Goal: Ask a question

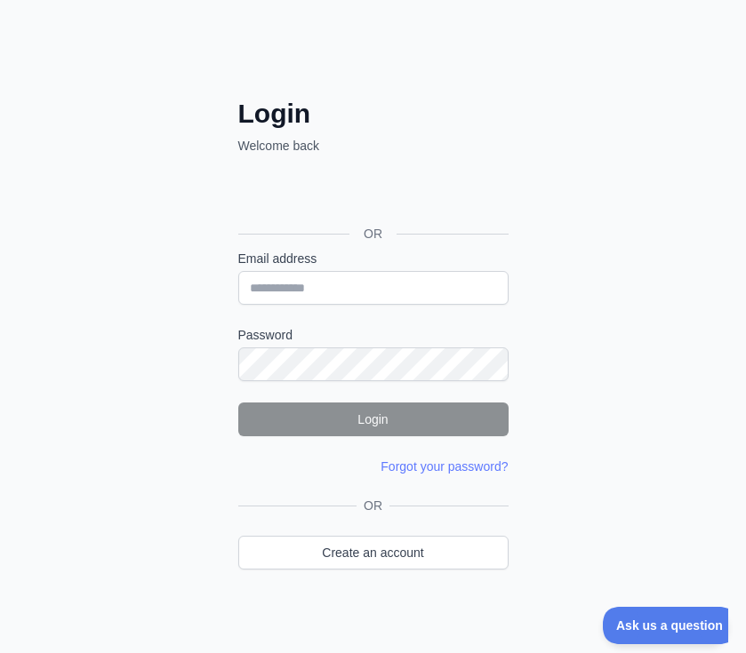
click at [318, 223] on div "OR" at bounding box center [373, 234] width 270 height 32
click at [337, 194] on div "Acceder con Google. Se abre en una pestaña nueva" at bounding box center [371, 193] width 267 height 39
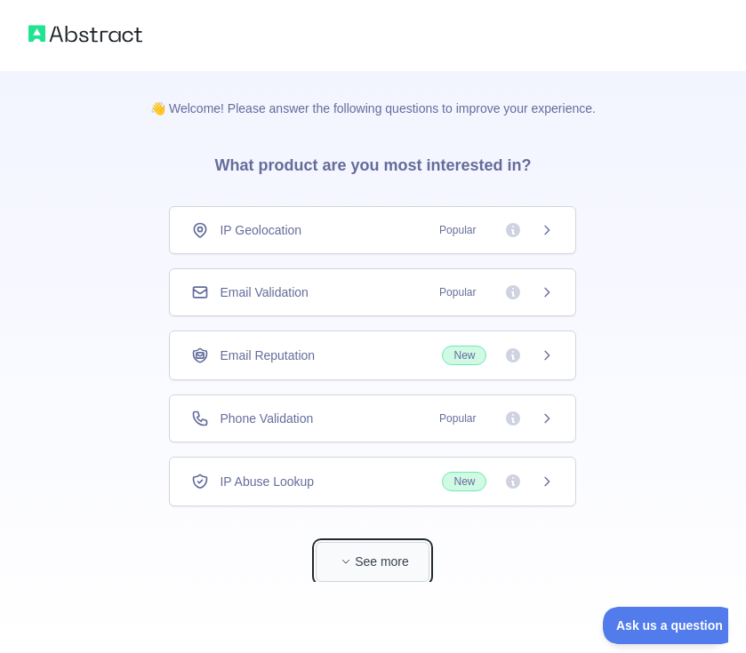
click at [403, 571] on button "See more" at bounding box center [373, 562] width 114 height 40
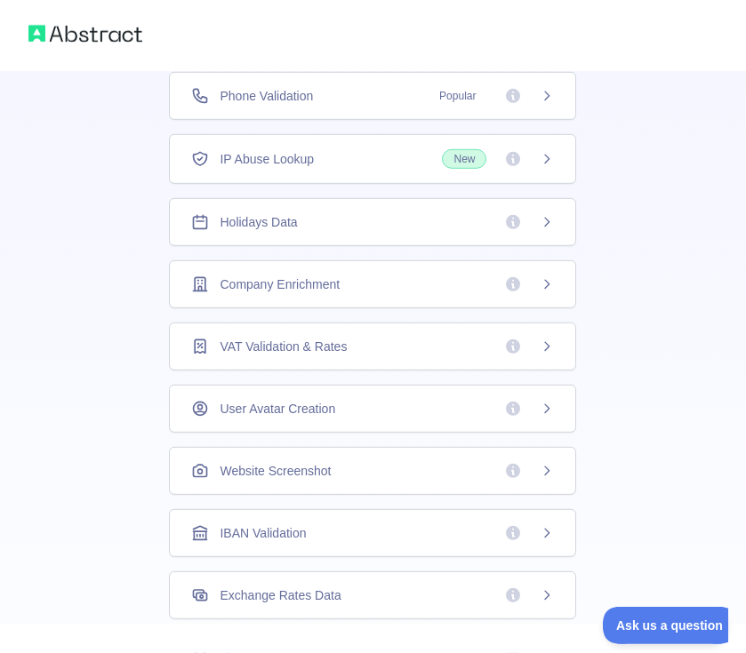
scroll to position [304, 0]
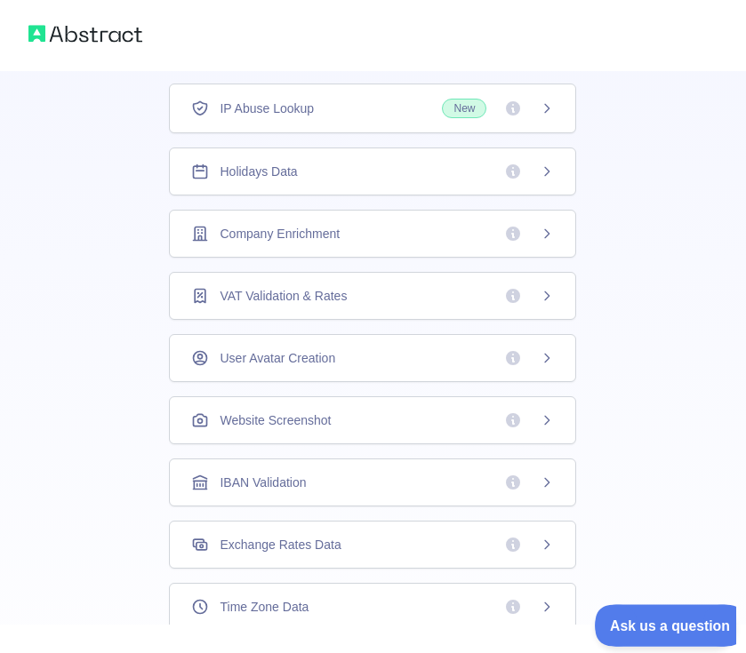
click at [676, 621] on span "Ask us a question" at bounding box center [661, 623] width 133 height 12
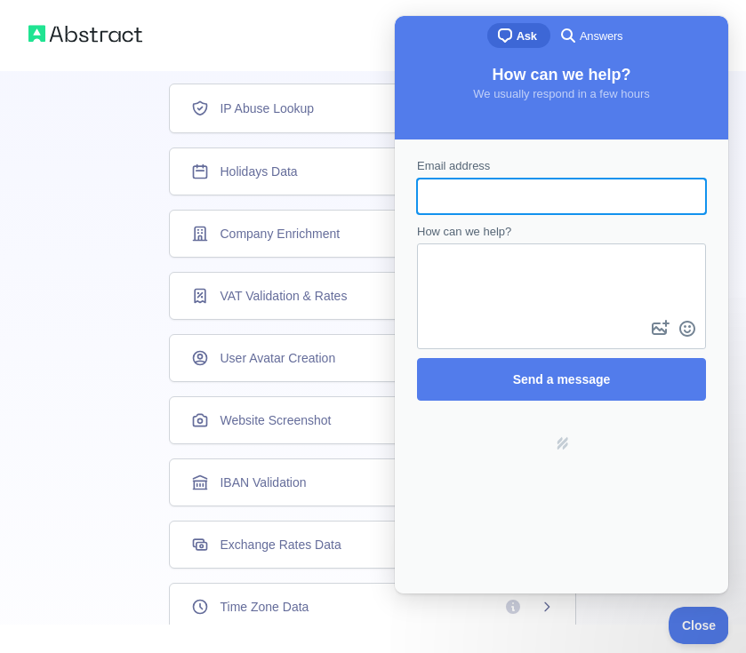
scroll to position [0, 0]
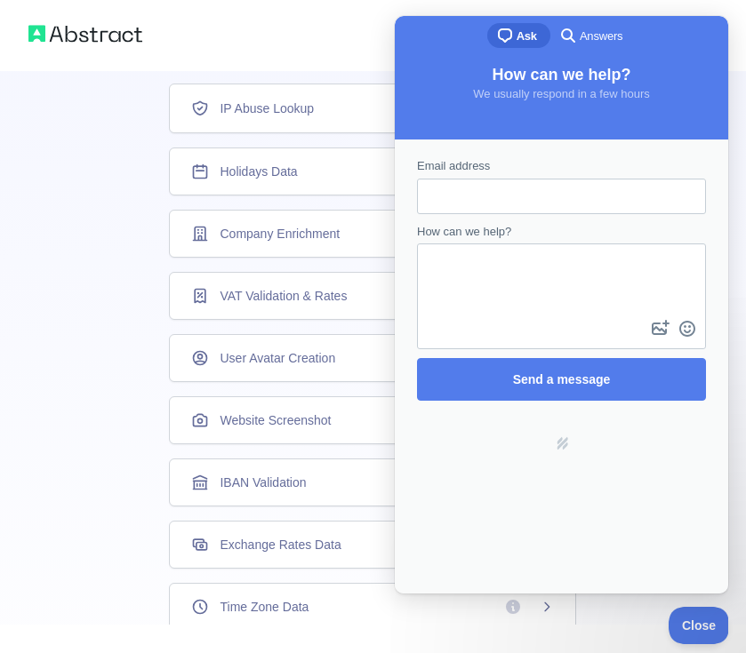
click at [708, 619] on button "Close" at bounding box center [698, 625] width 60 height 37
